Goal: Find specific page/section: Find specific page/section

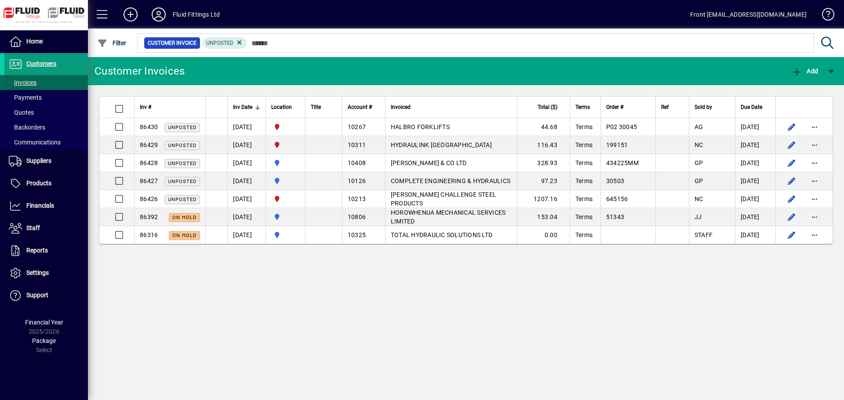
click at [29, 83] on span "Invoices" at bounding box center [23, 82] width 28 height 7
click at [24, 81] on span "Invoices" at bounding box center [23, 82] width 28 height 7
